Goal: Browse casually: Explore the website without a specific task or goal

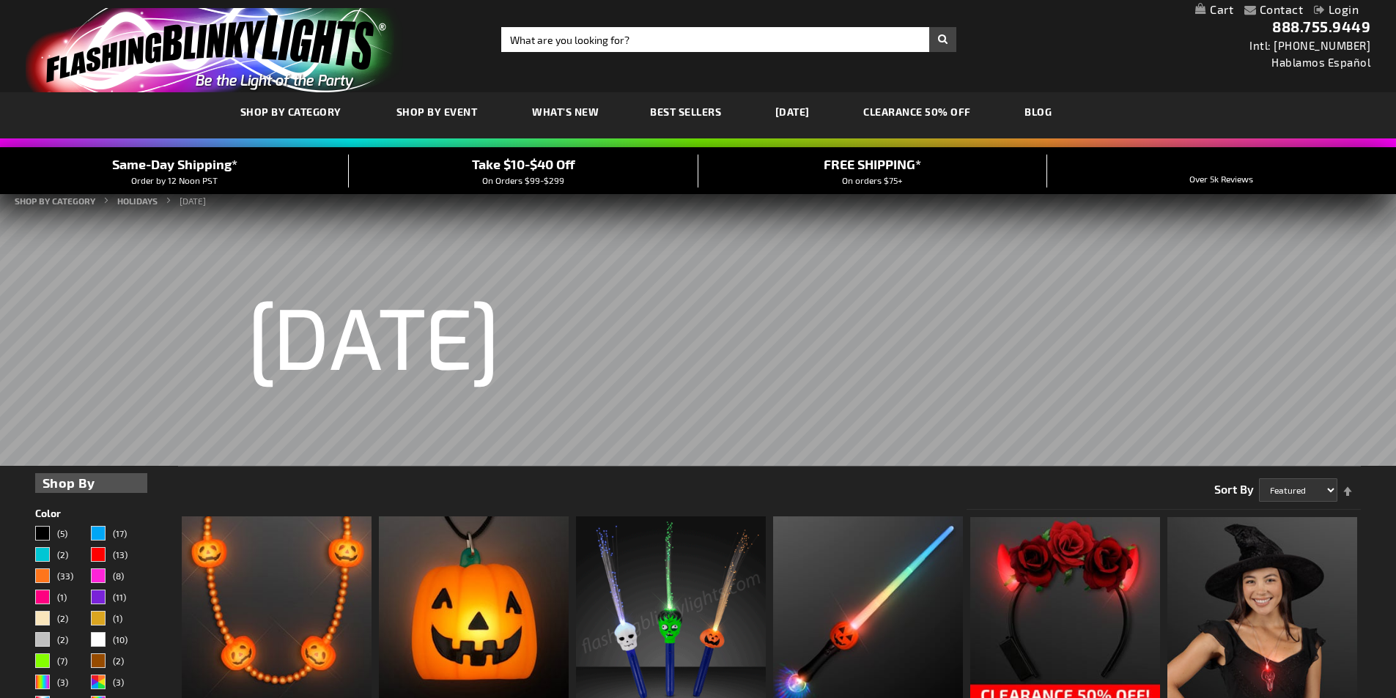
click at [815, 111] on link "[DATE]" at bounding box center [792, 111] width 56 height 49
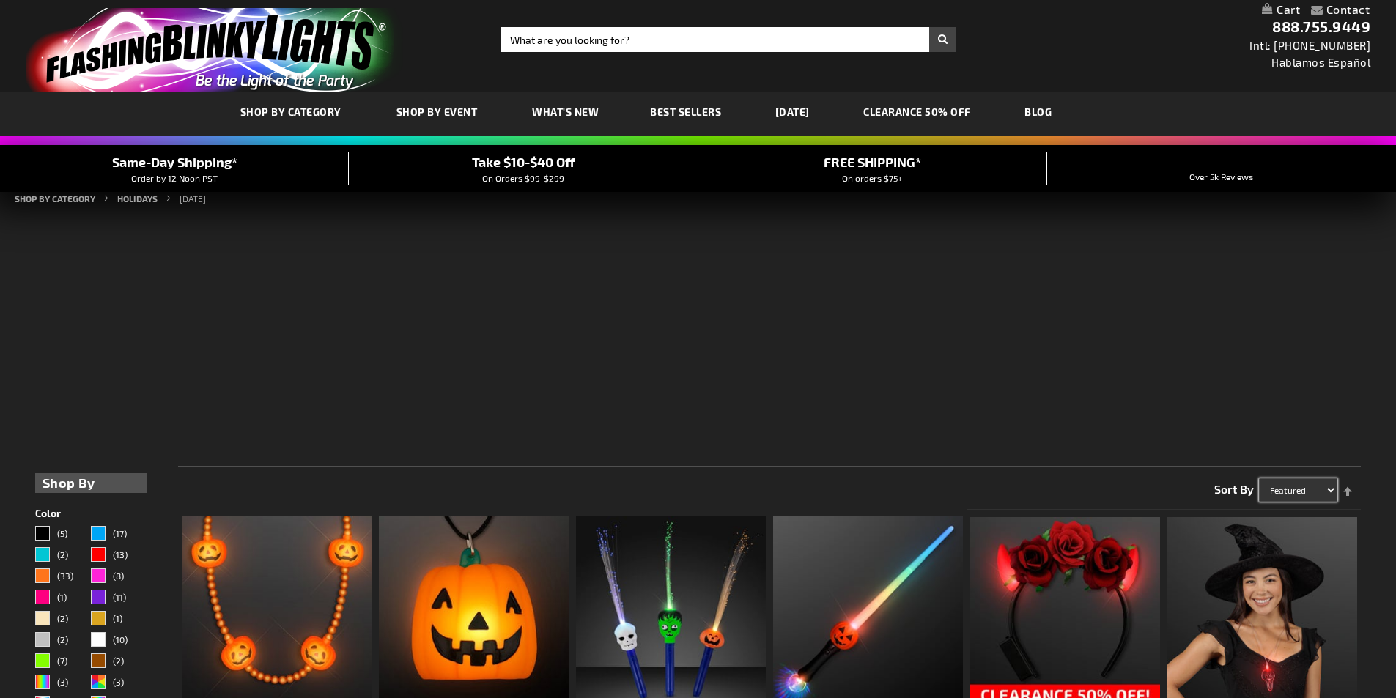
click at [1306, 487] on select "Featured Name Price Best Sellers" at bounding box center [1298, 489] width 78 height 23
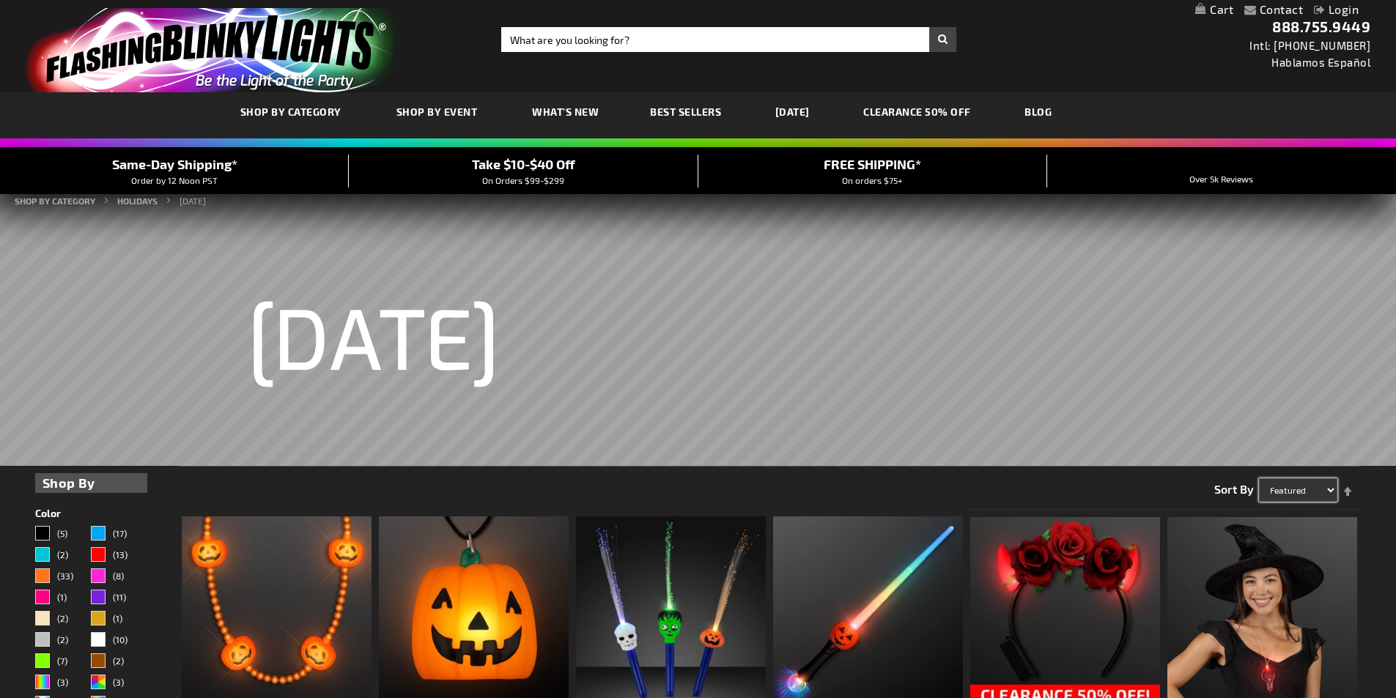
click at [1307, 490] on select "Featured Name Price Best Sellers" at bounding box center [1298, 489] width 78 height 23
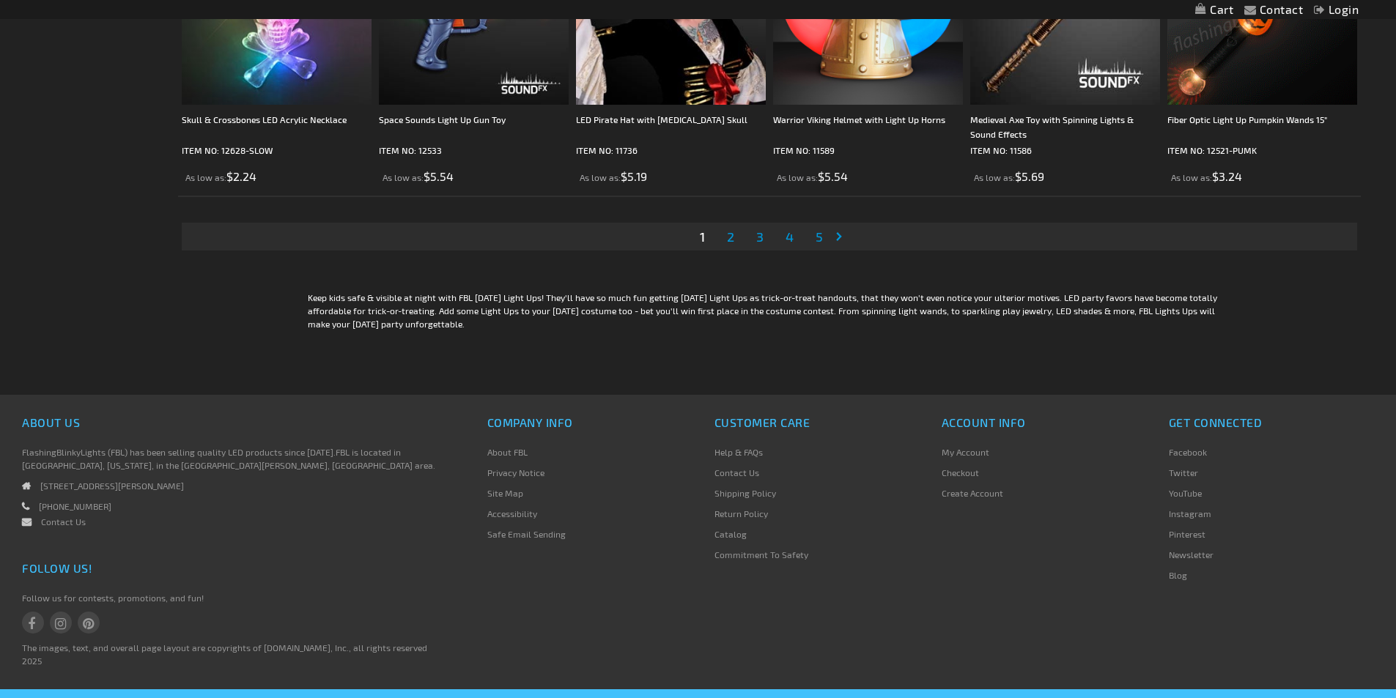
scroll to position [3239, 0]
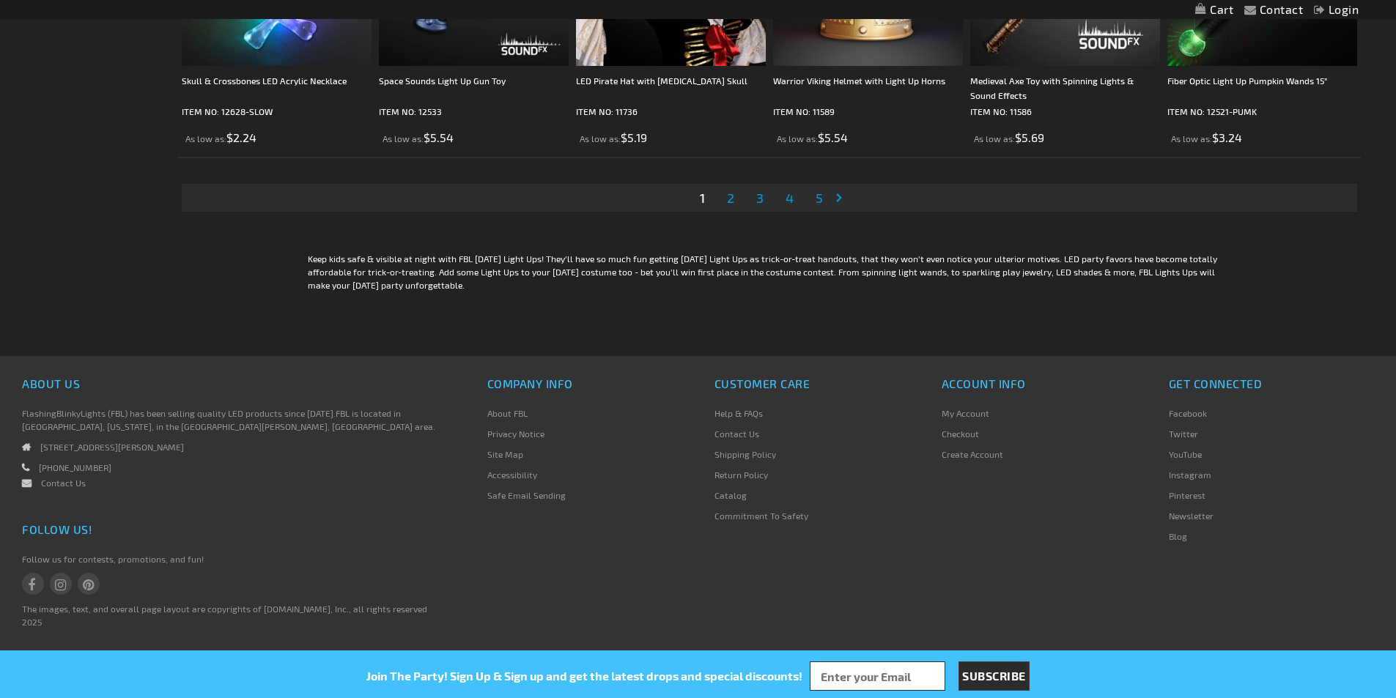
click at [733, 204] on span "2" at bounding box center [730, 198] width 7 height 16
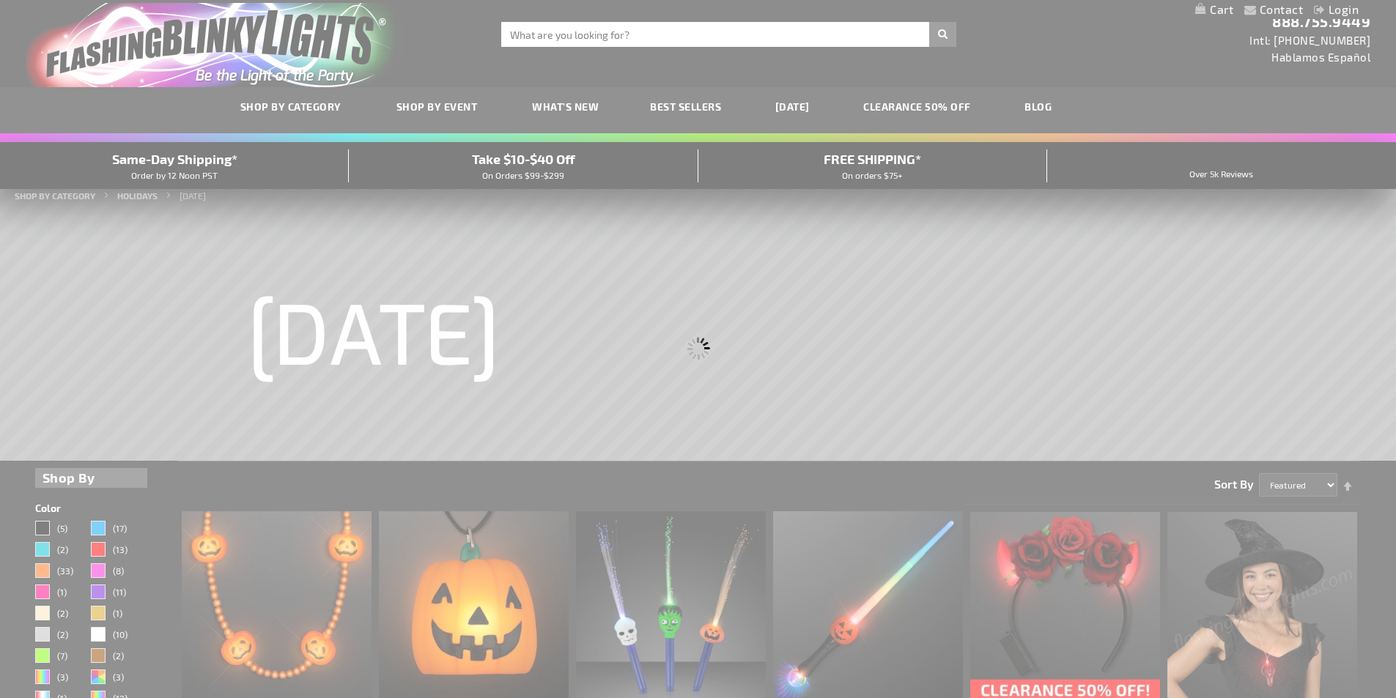
scroll to position [0, 0]
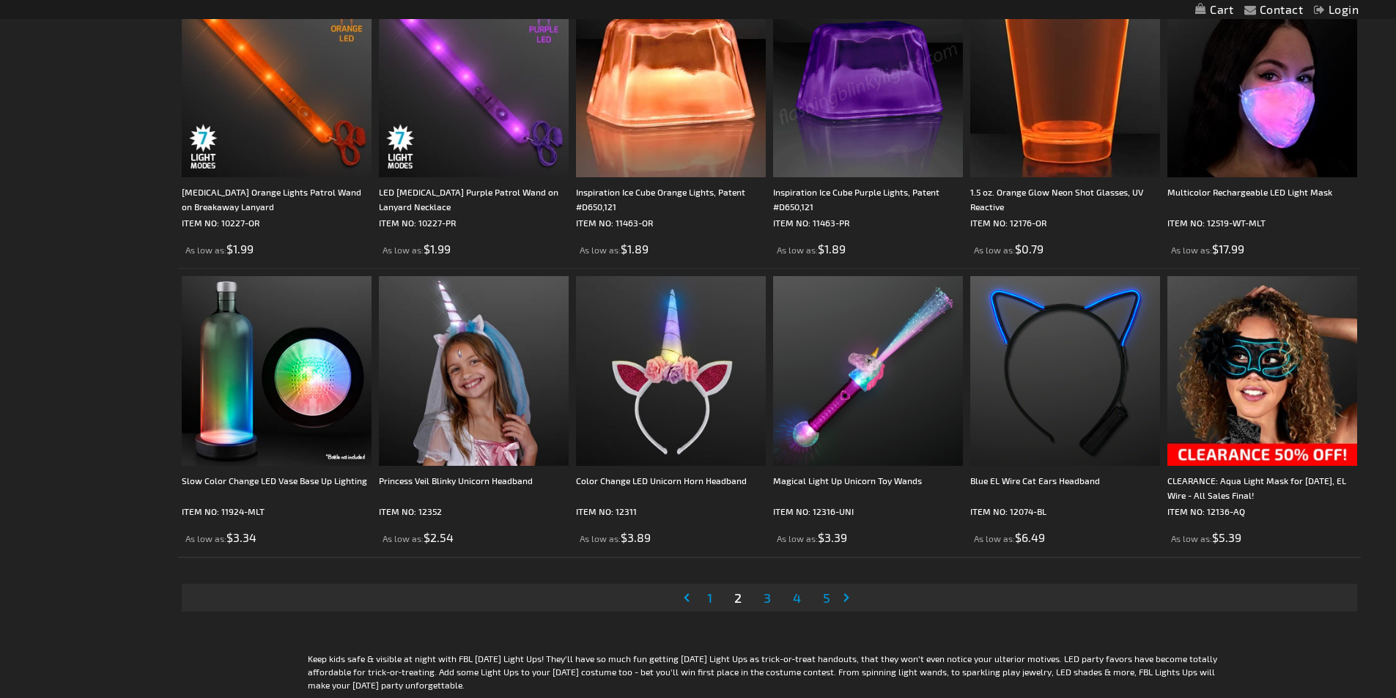
scroll to position [3077, 0]
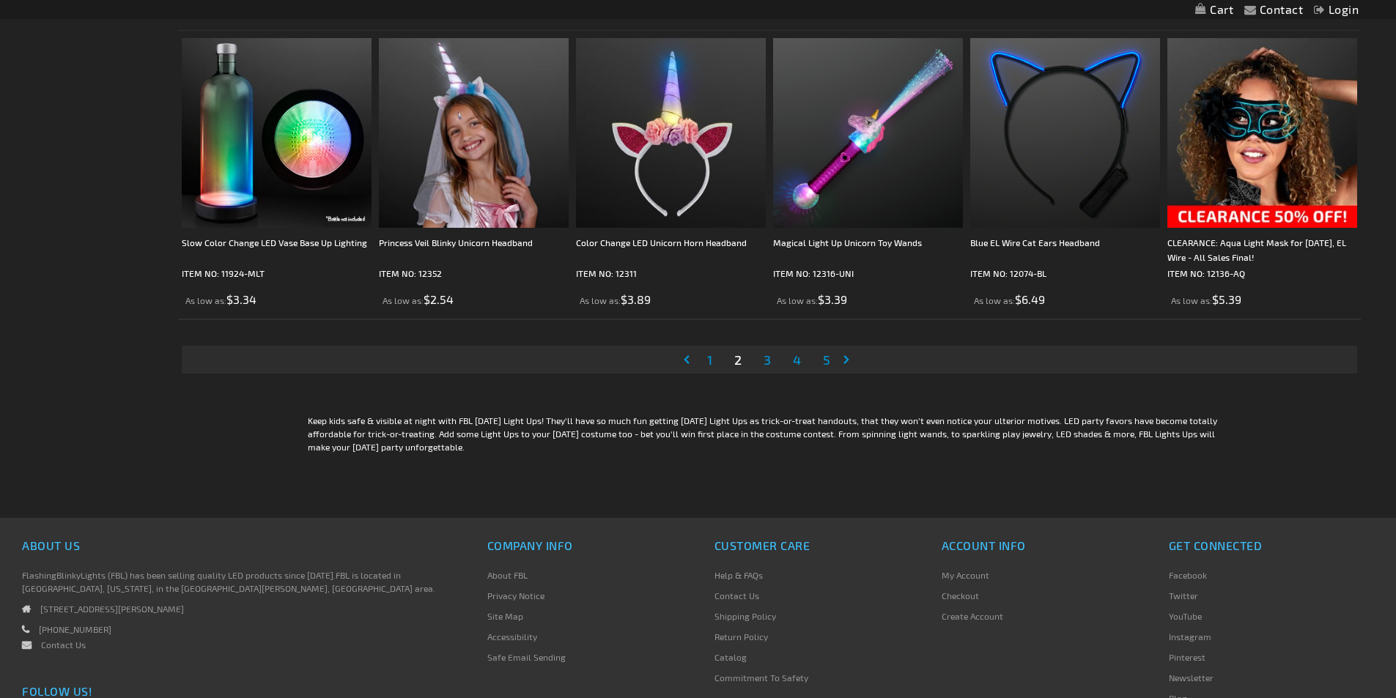
click at [771, 360] on span "3" at bounding box center [766, 360] width 7 height 16
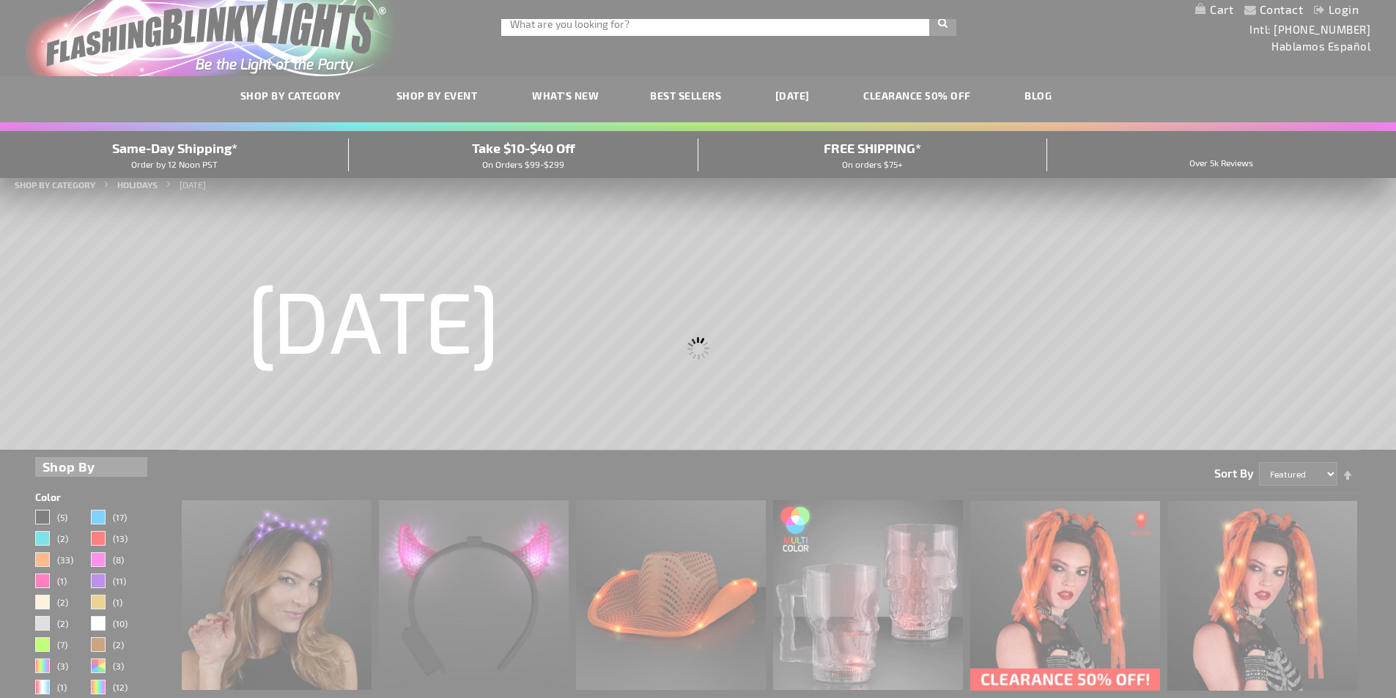
scroll to position [0, 0]
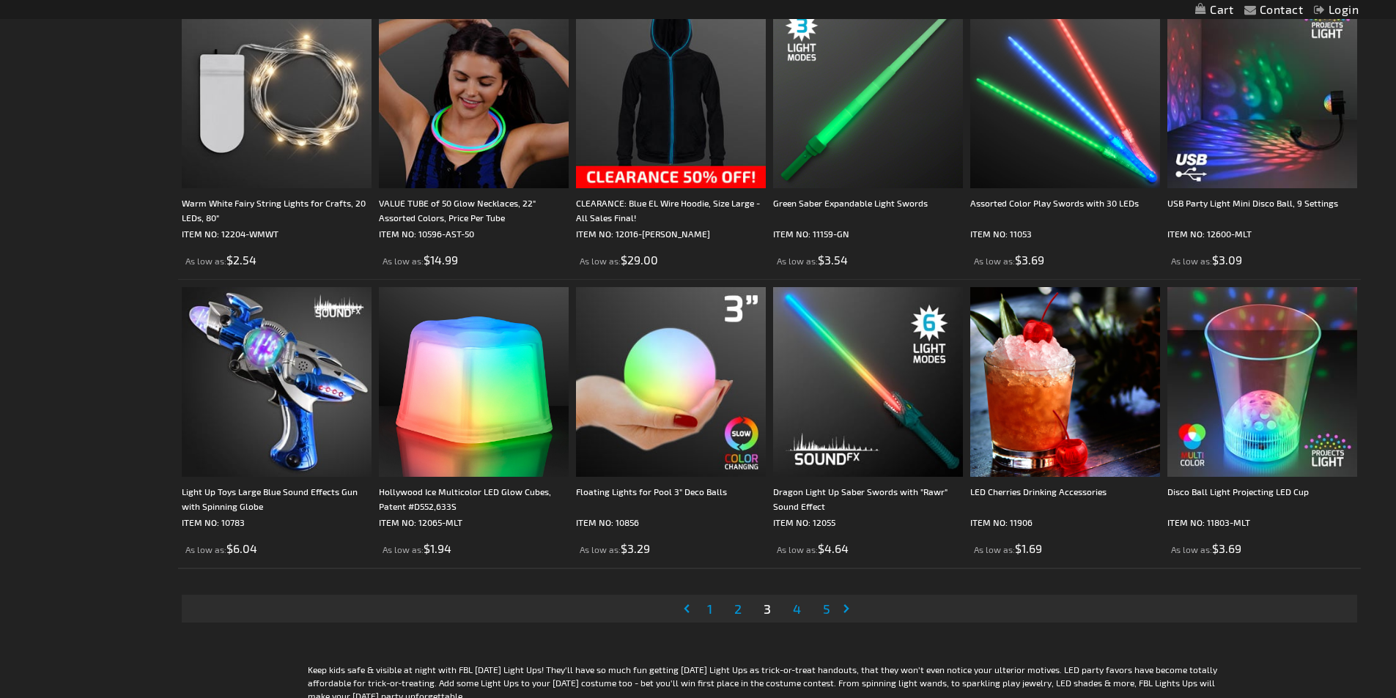
scroll to position [3004, 0]
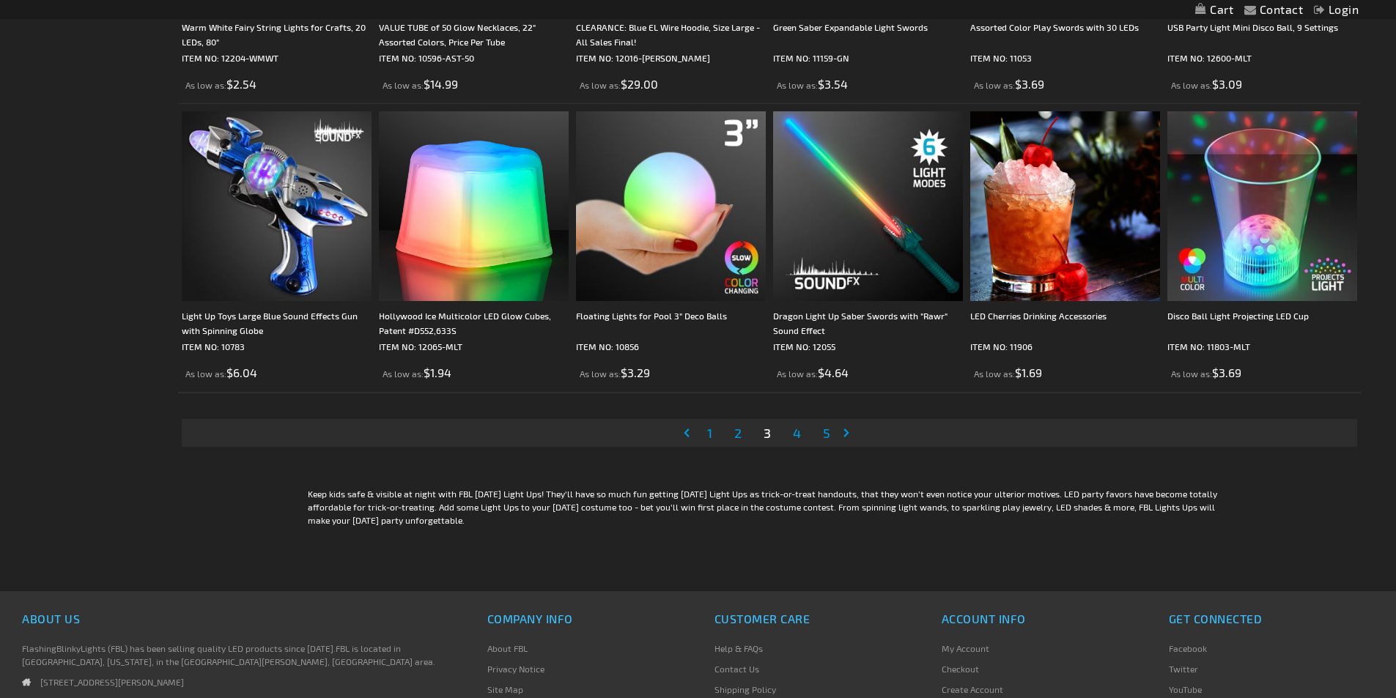
click at [803, 441] on link "Page 4" at bounding box center [797, 433] width 14 height 22
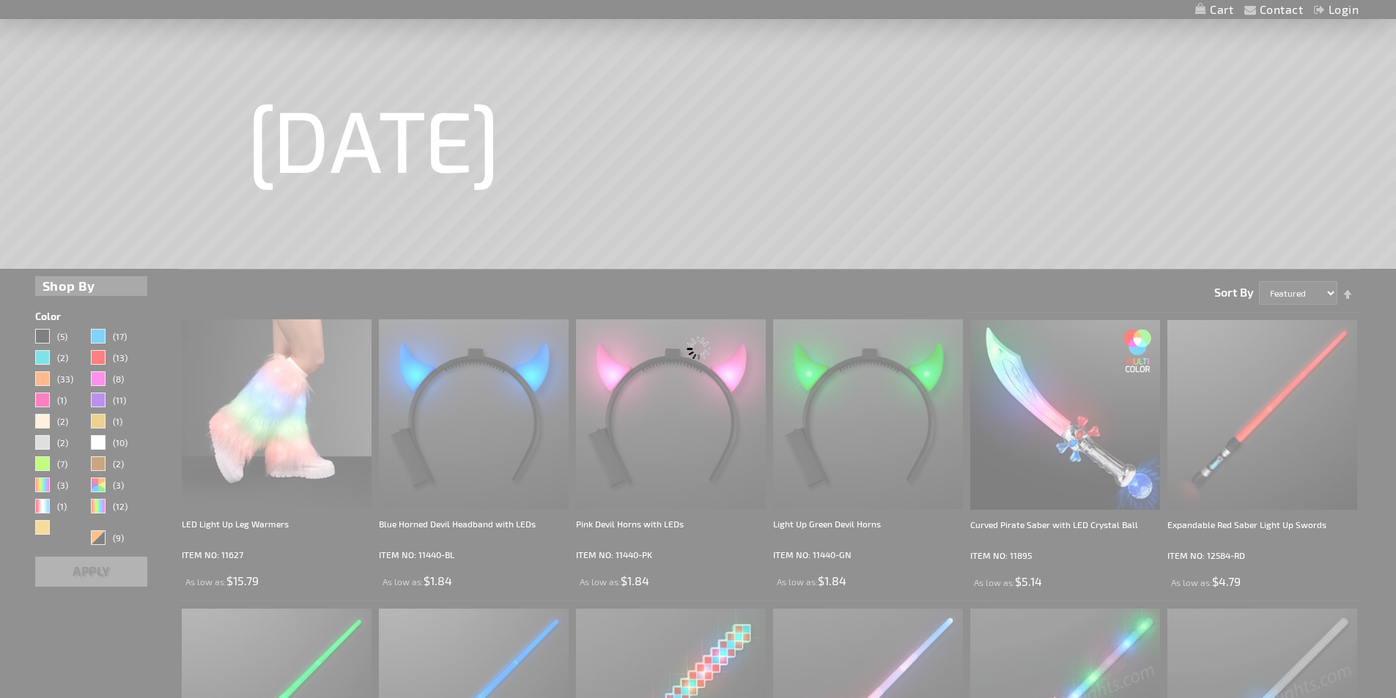
scroll to position [57, 0]
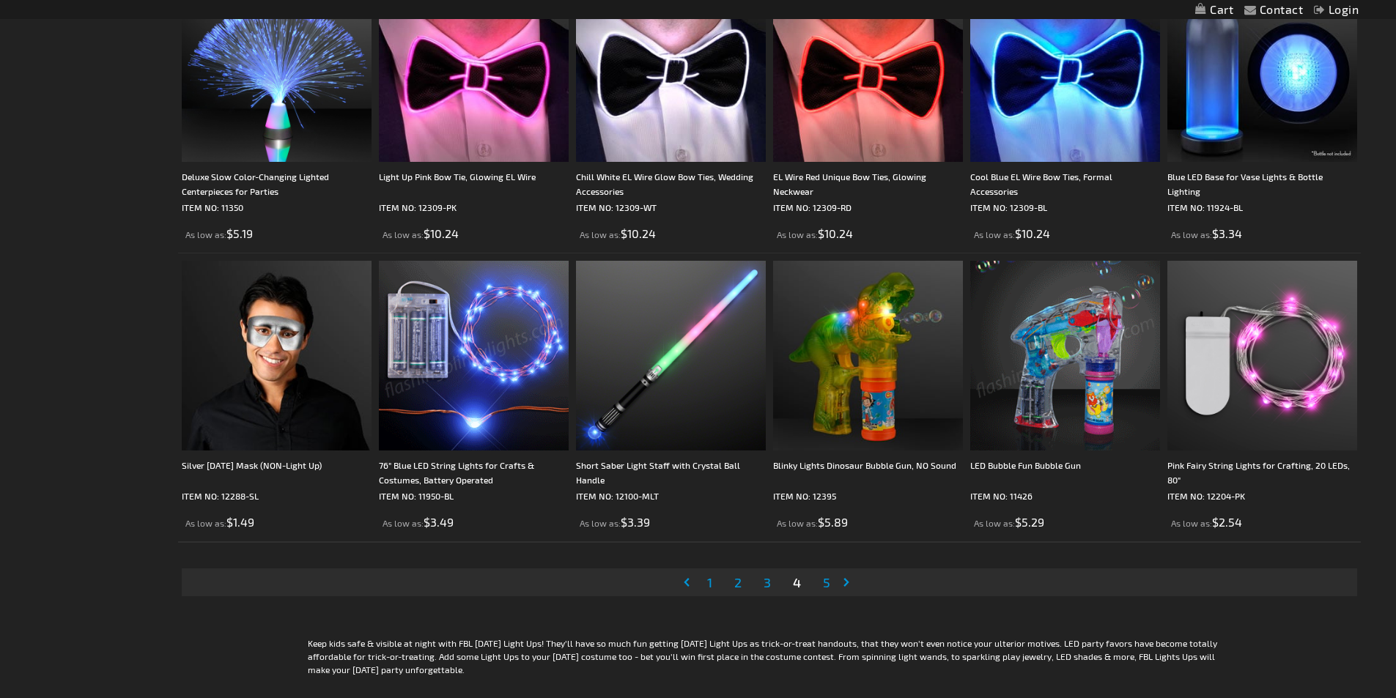
scroll to position [2930, 0]
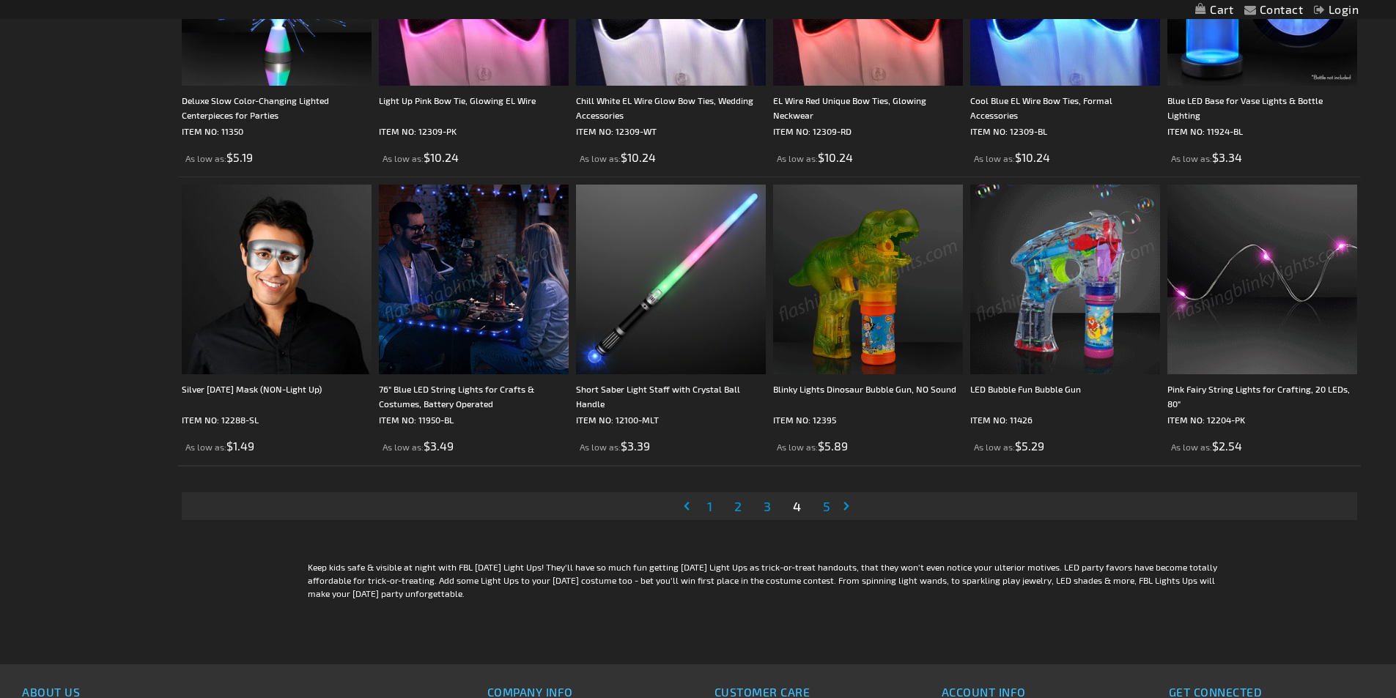
click at [822, 507] on link "Page 5" at bounding box center [826, 506] width 13 height 22
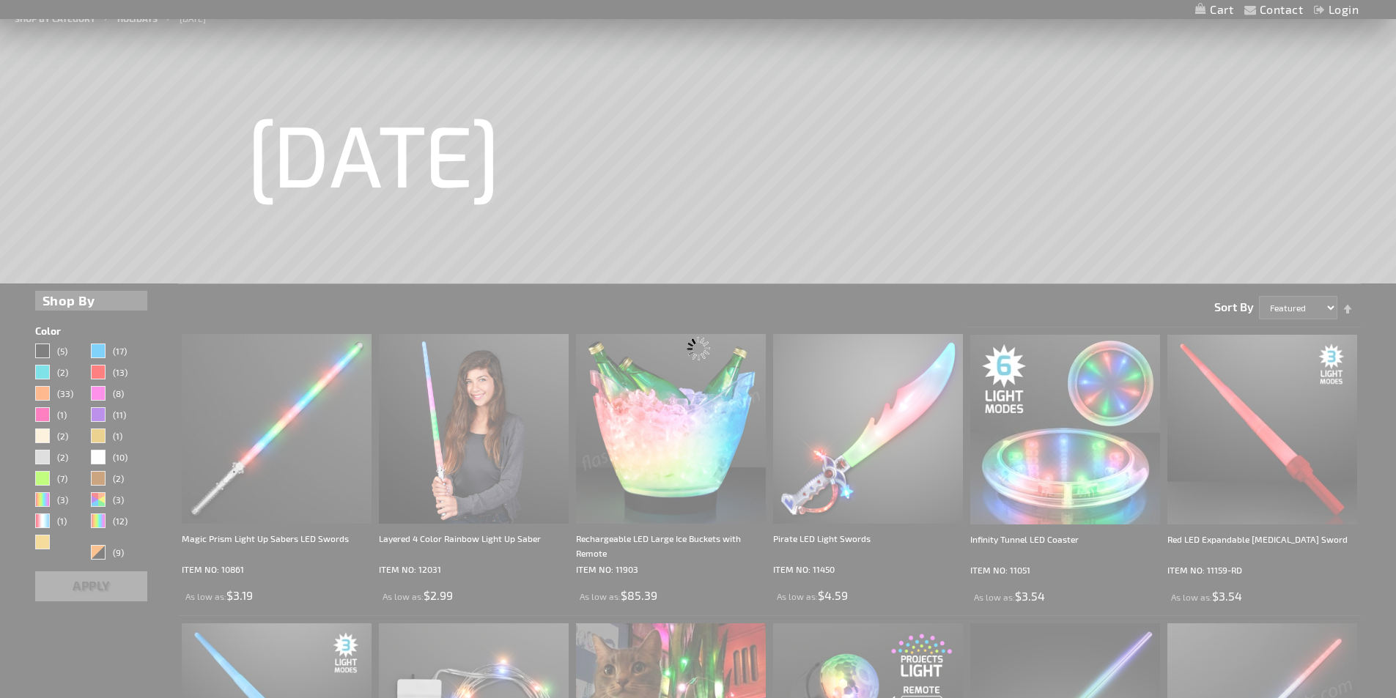
scroll to position [79, 0]
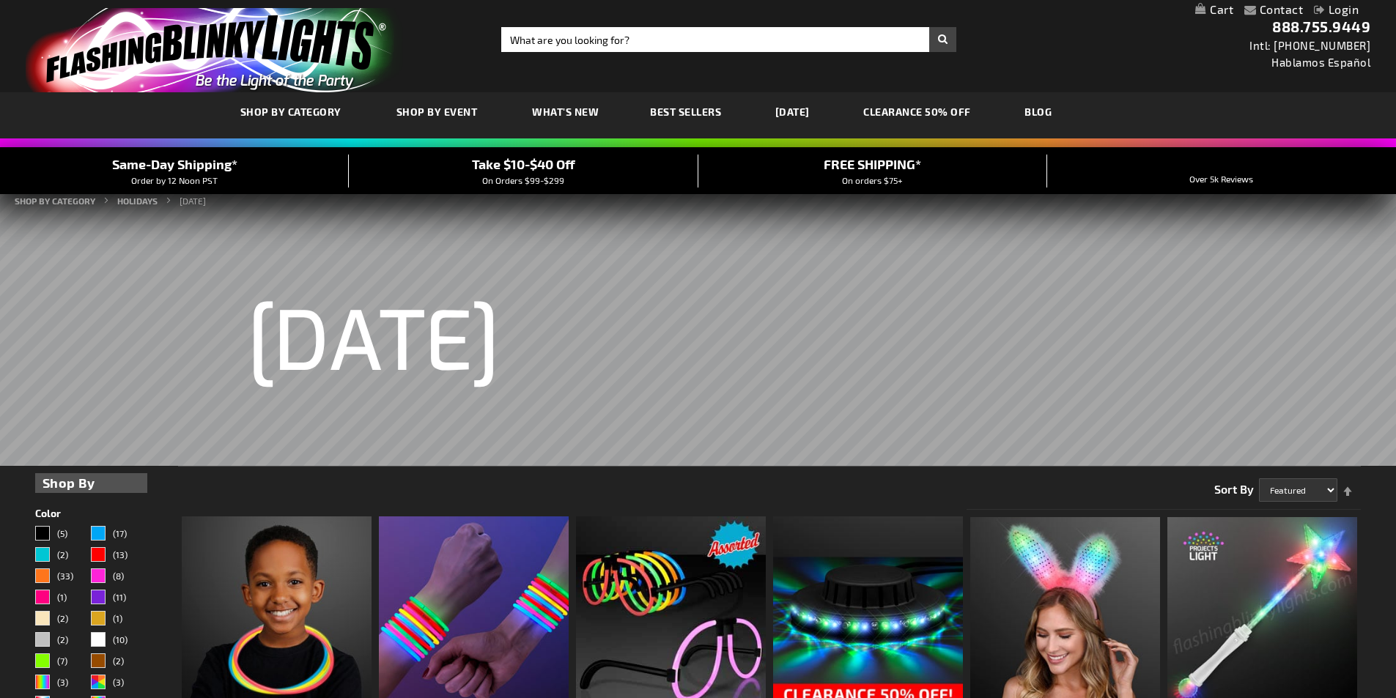
click at [579, 114] on span "What's New" at bounding box center [565, 111] width 67 height 12
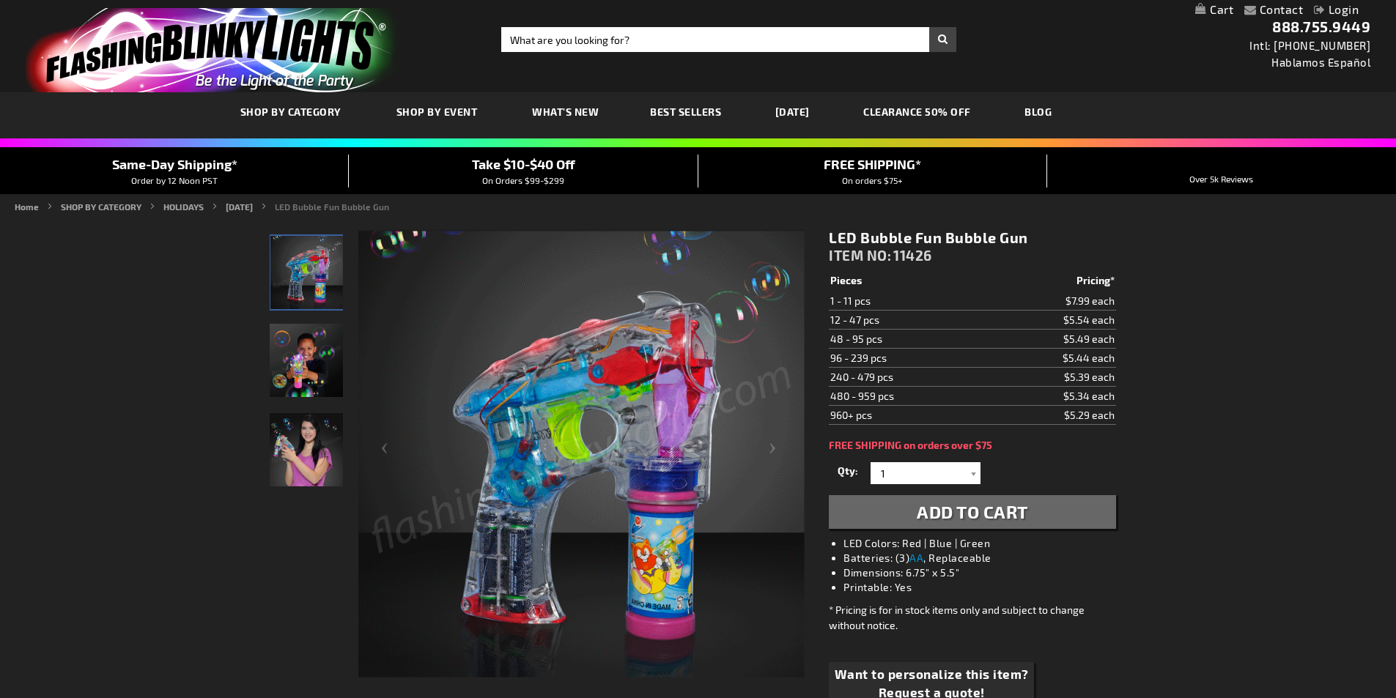
click at [316, 464] on img "Female displaying LED Fun Bubble Gun" at bounding box center [306, 449] width 73 height 73
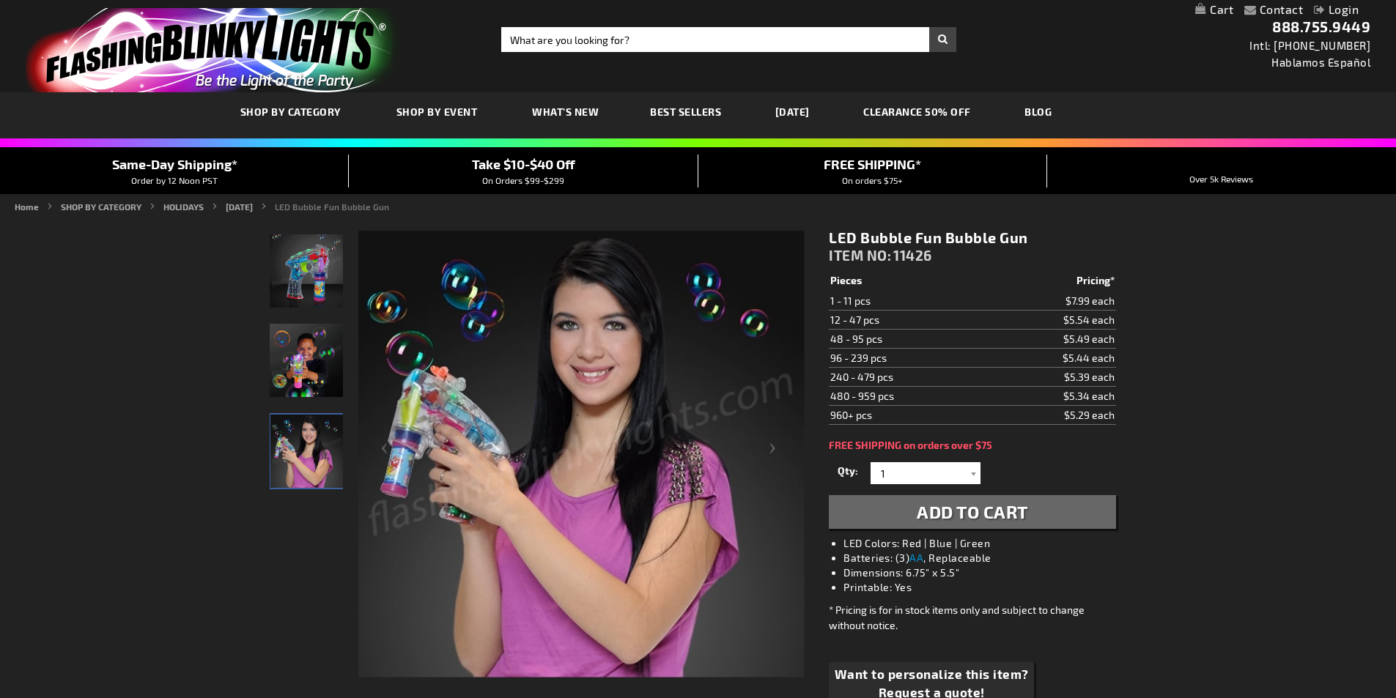
click at [307, 386] on img "LED Fun Bubble Gun" at bounding box center [306, 360] width 73 height 73
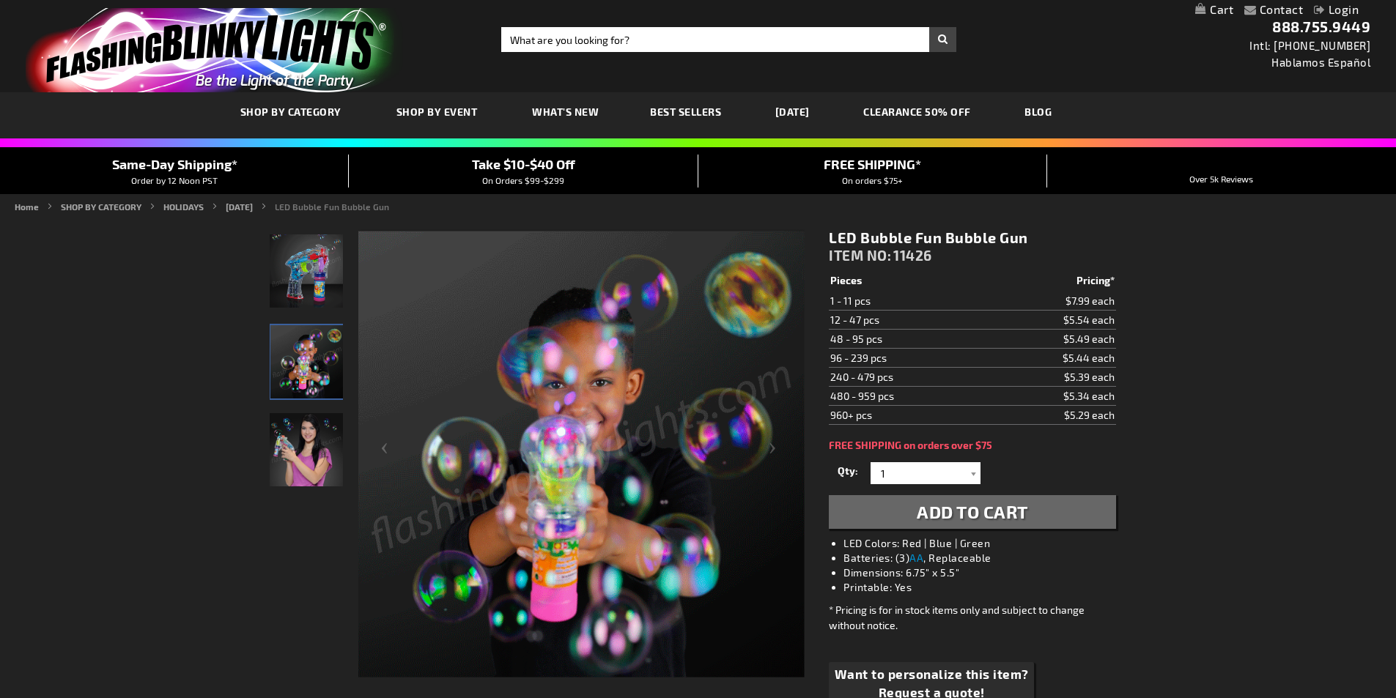
click at [295, 269] on img "LED Fun Bubble Gun" at bounding box center [306, 270] width 73 height 73
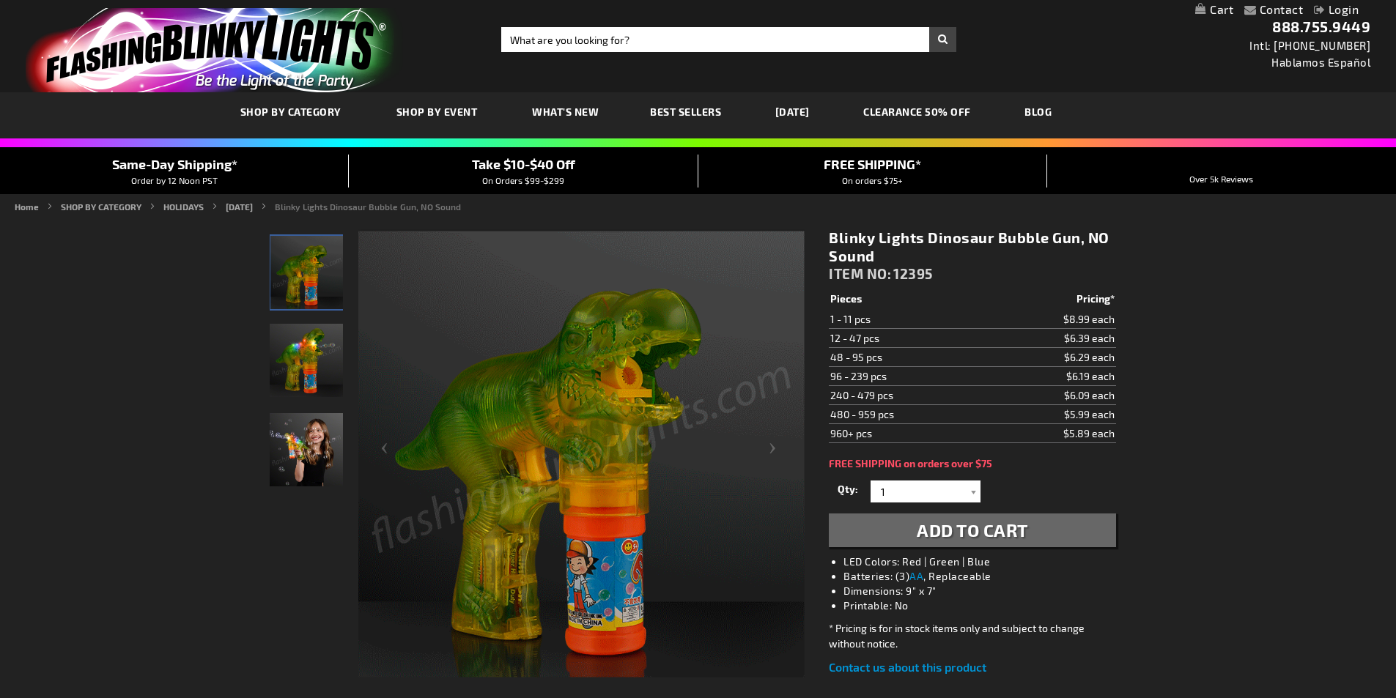
click at [300, 473] on img "Girl playing with Light Up Dinosaur Bubble Gun" at bounding box center [306, 449] width 73 height 73
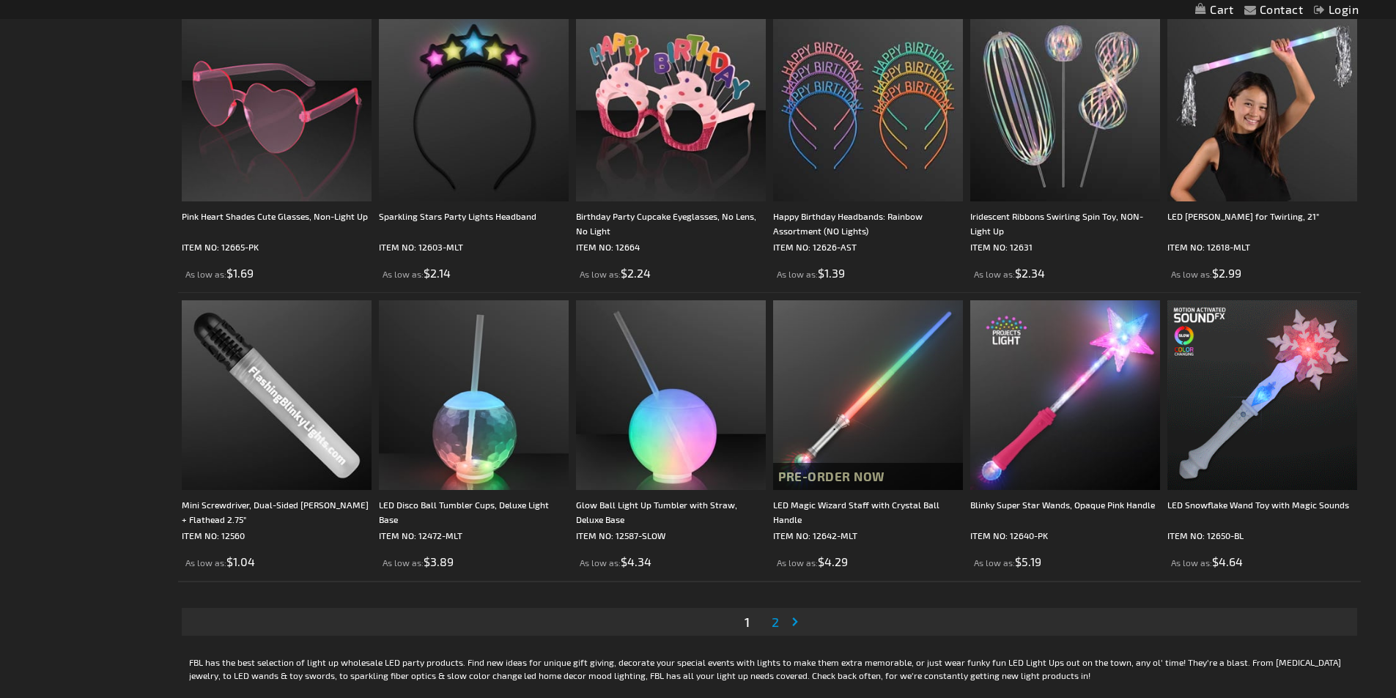
scroll to position [2637, 0]
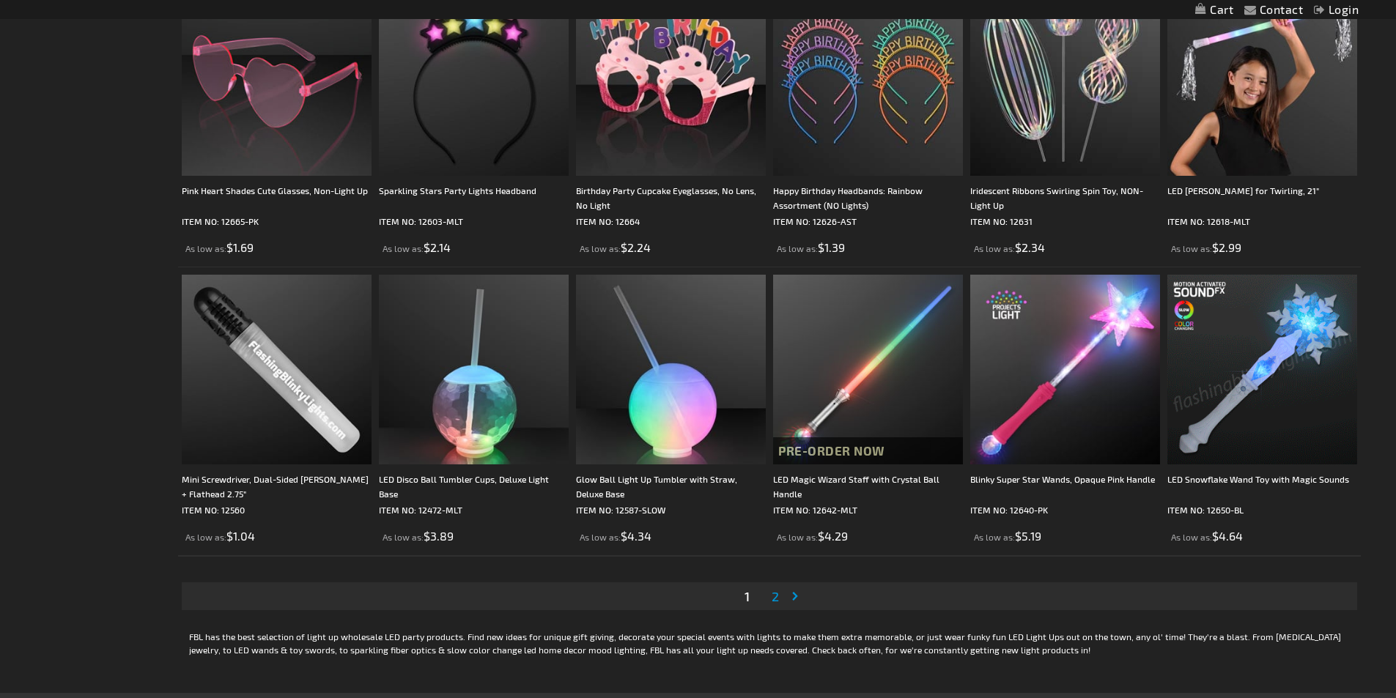
click at [774, 593] on span "2" at bounding box center [774, 596] width 7 height 16
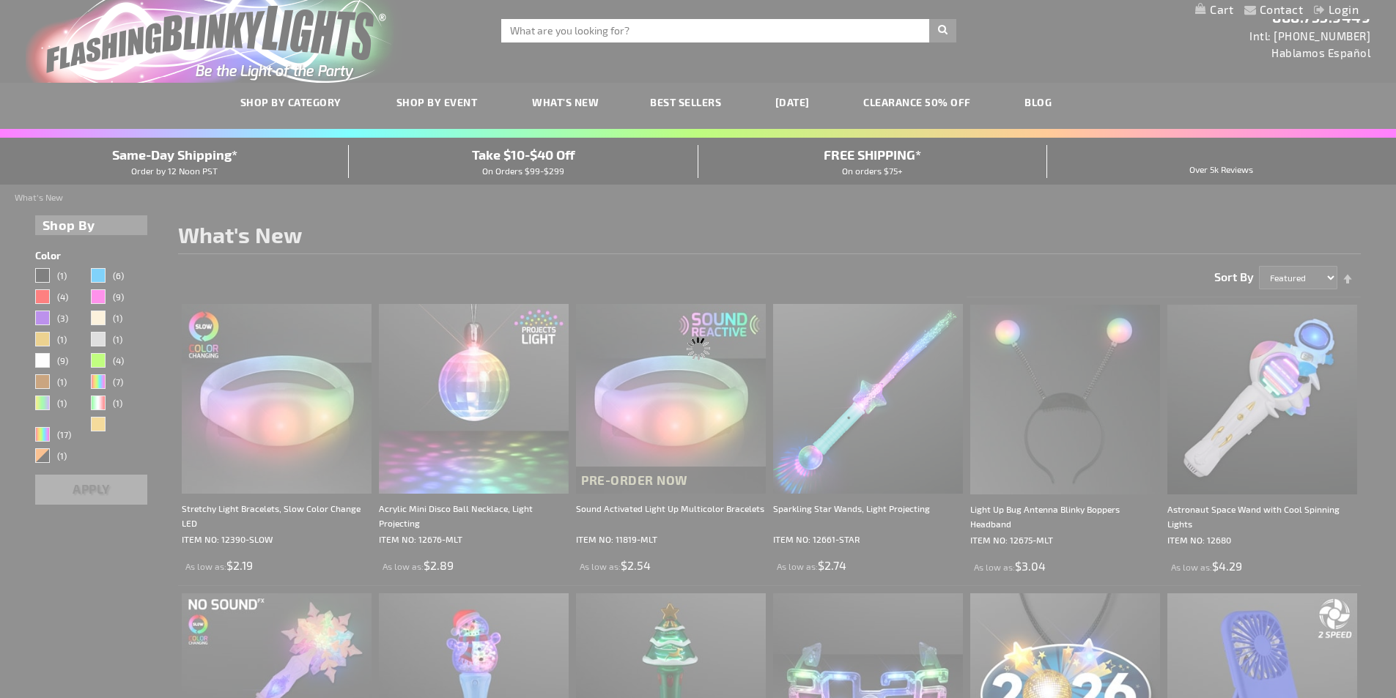
scroll to position [0, 0]
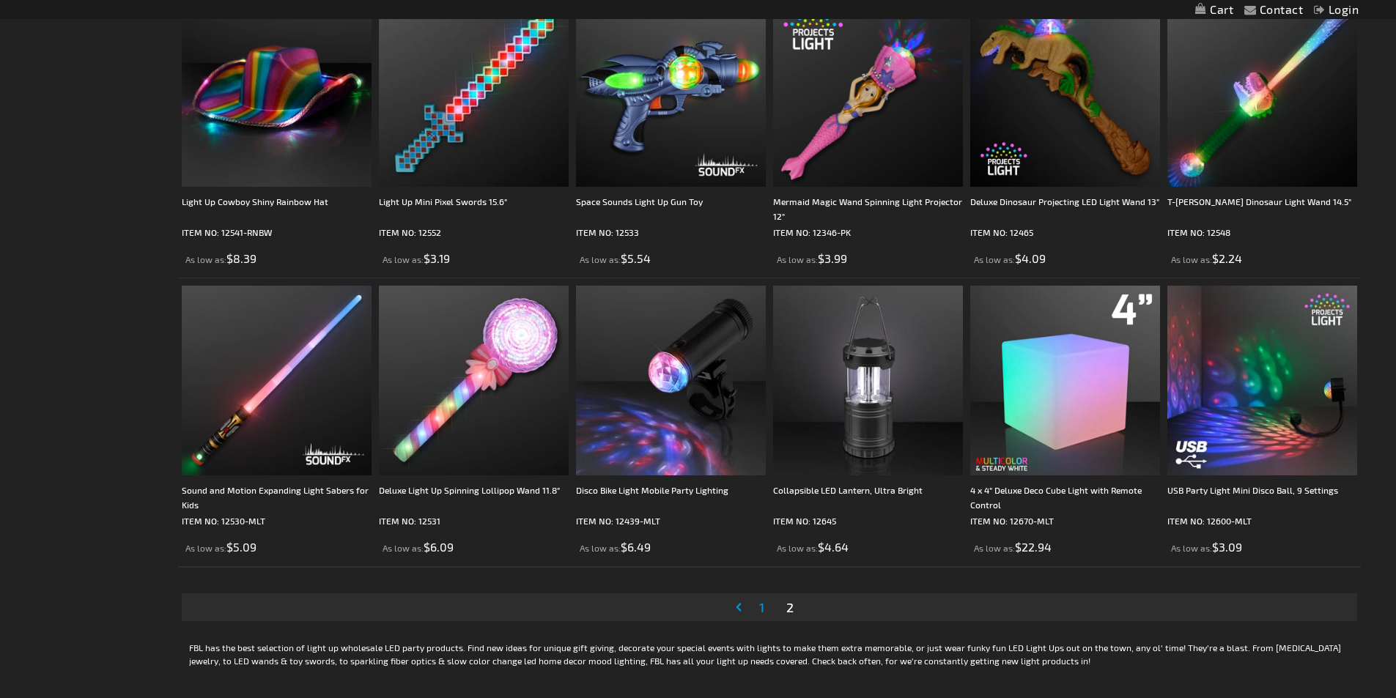
scroll to position [2784, 0]
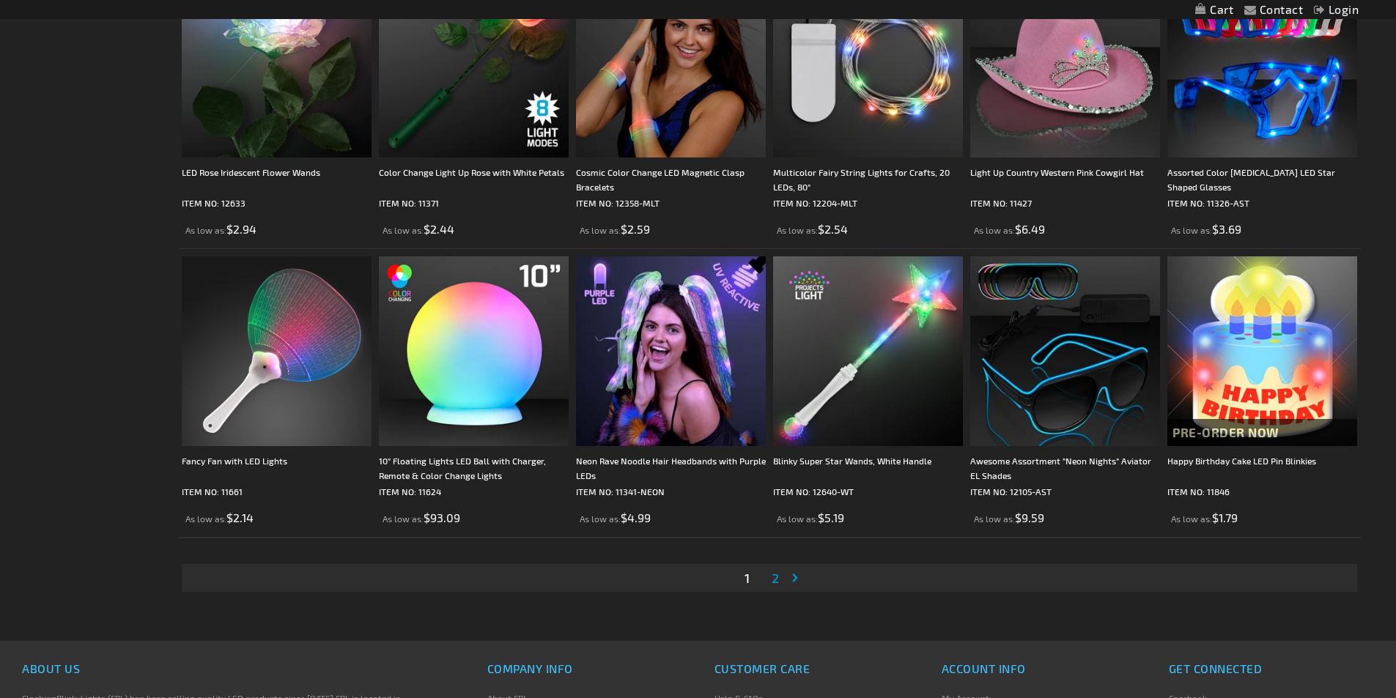
scroll to position [2859, 0]
click at [778, 577] on span "2" at bounding box center [774, 577] width 7 height 16
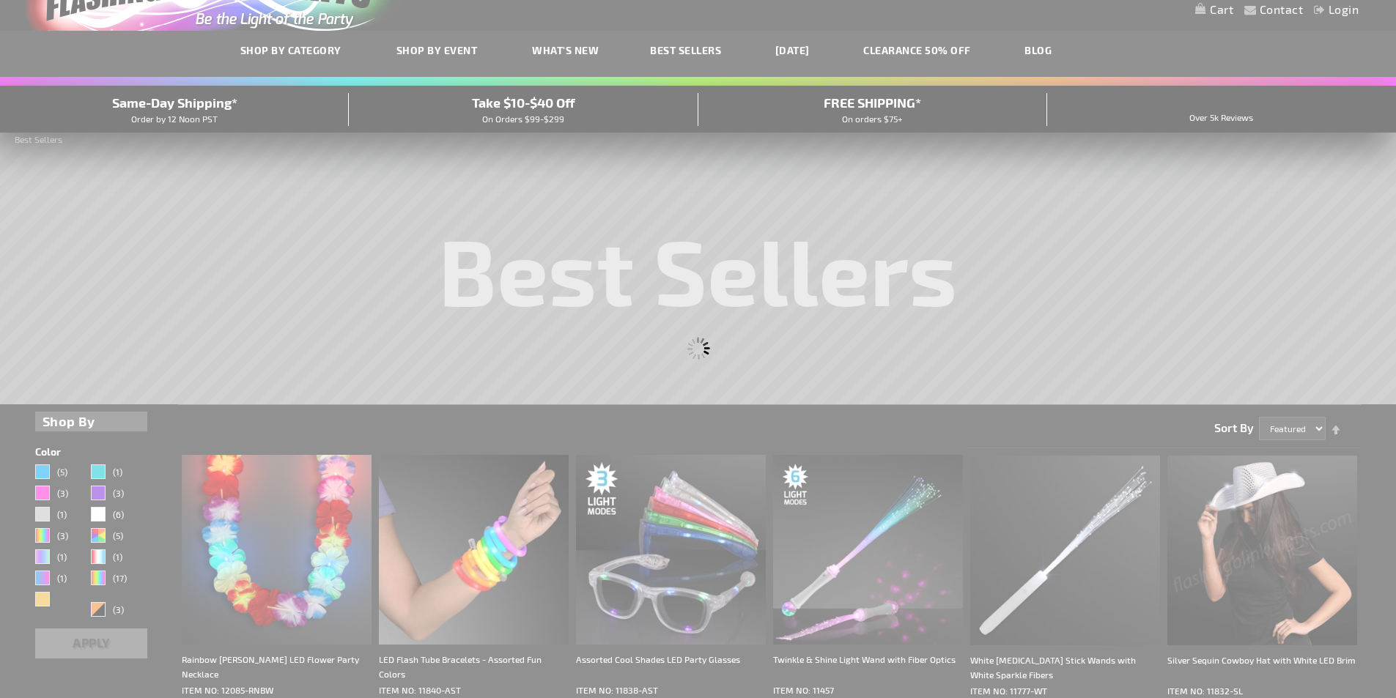
scroll to position [15, 0]
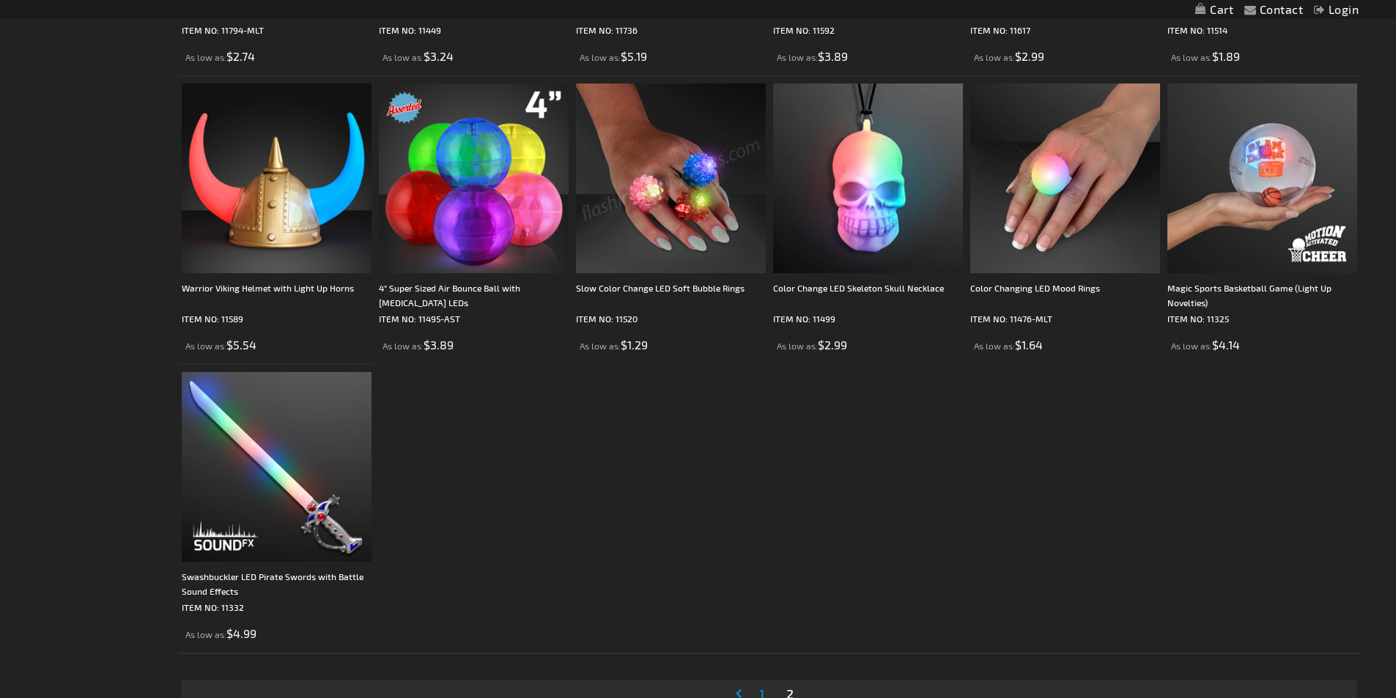
scroll to position [2491, 0]
